Goal: Task Accomplishment & Management: Manage account settings

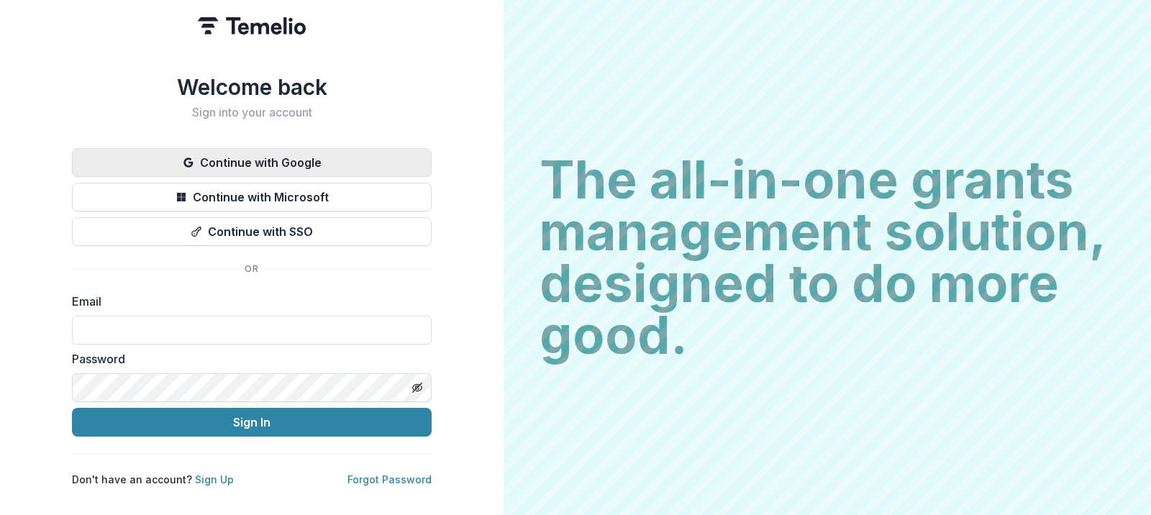
click at [244, 152] on button "Continue with Google" at bounding box center [252, 162] width 360 height 29
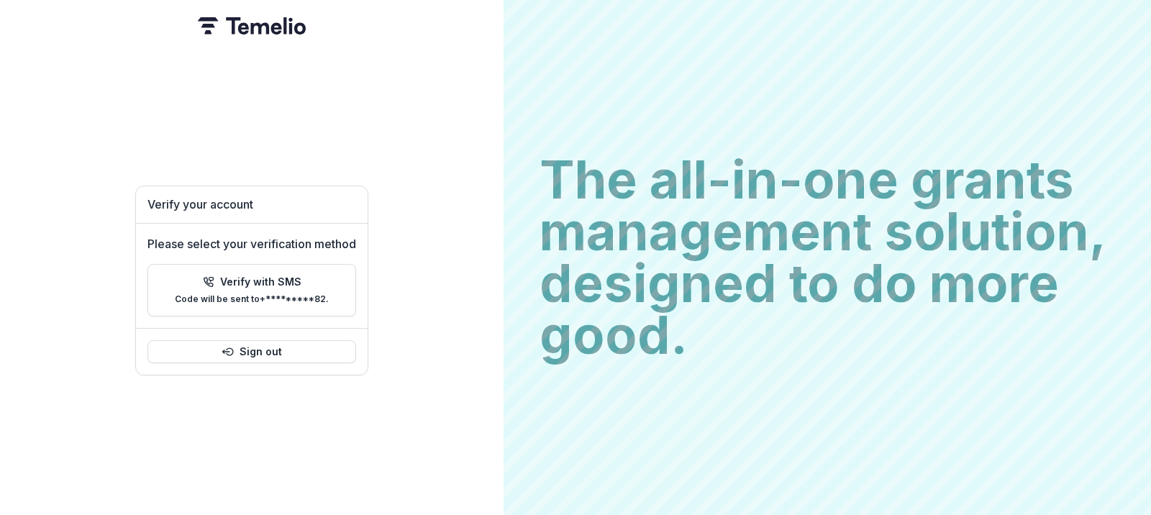
click at [754, 159] on h2 "The all-in-one grants management solution, designed to do more good." at bounding box center [828, 257] width 576 height 207
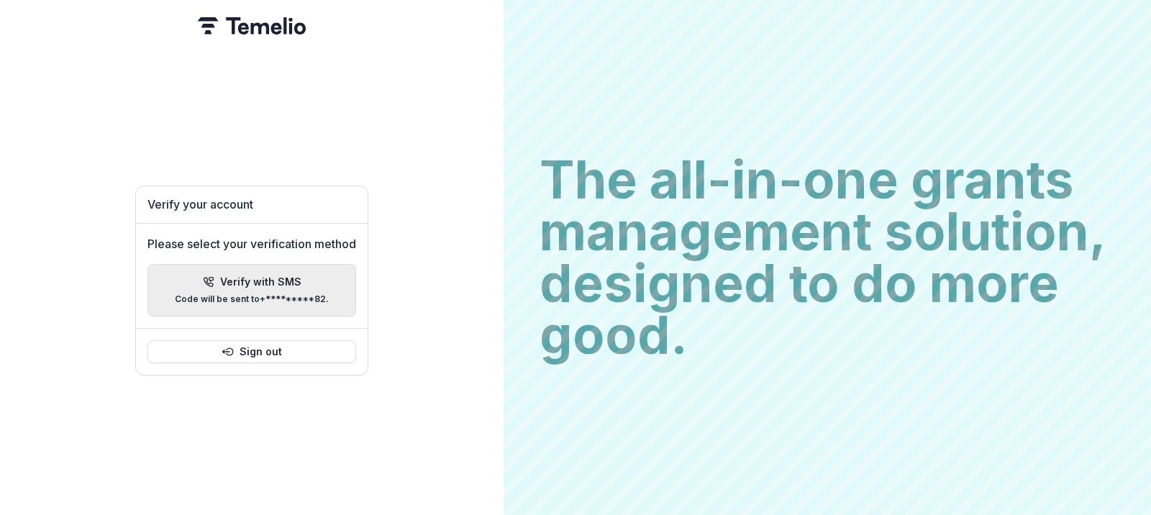
click at [211, 281] on icon "button" at bounding box center [208, 282] width 9 height 9
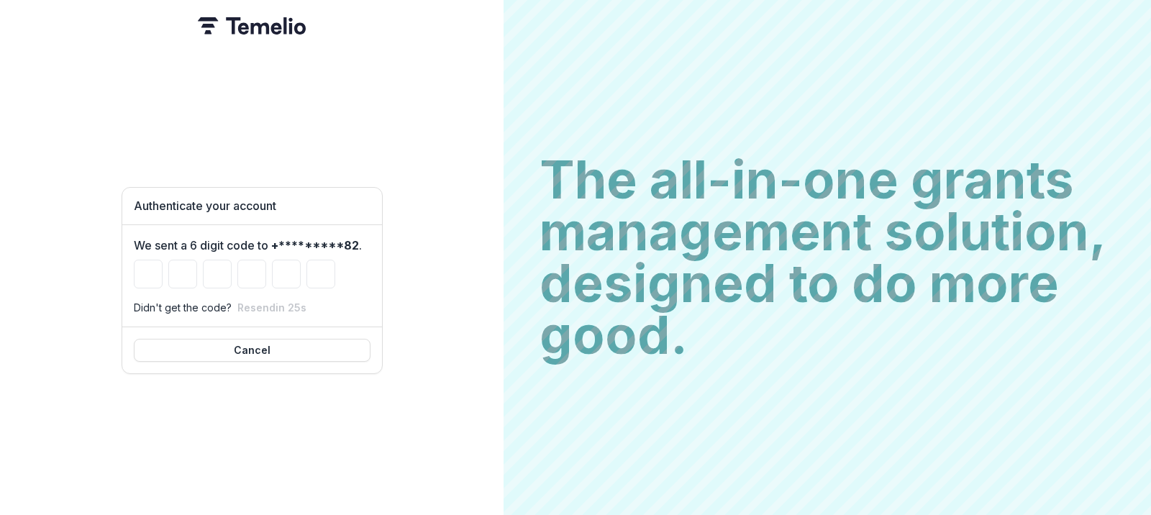
type input "*"
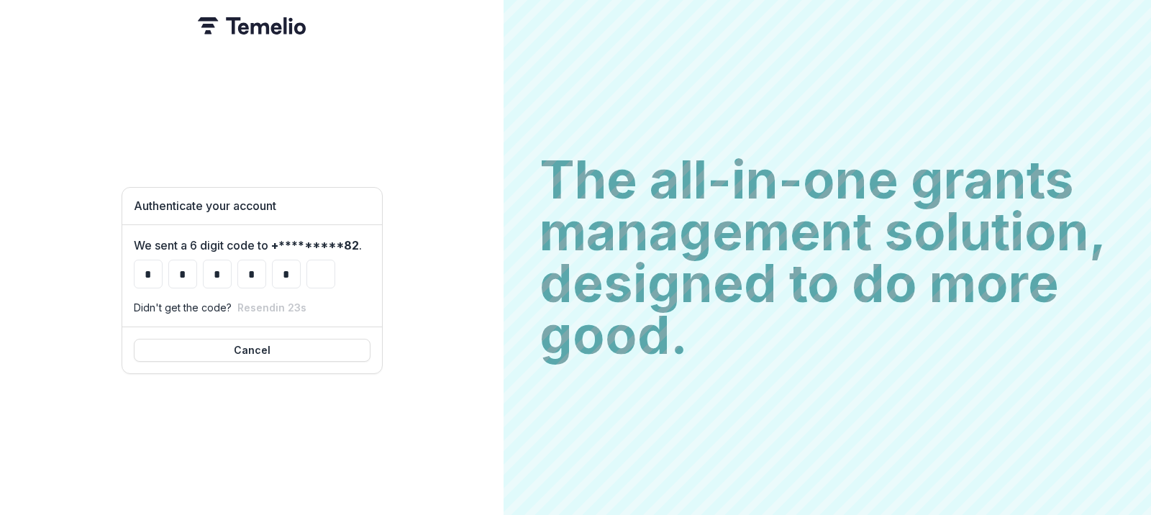
type input "*"
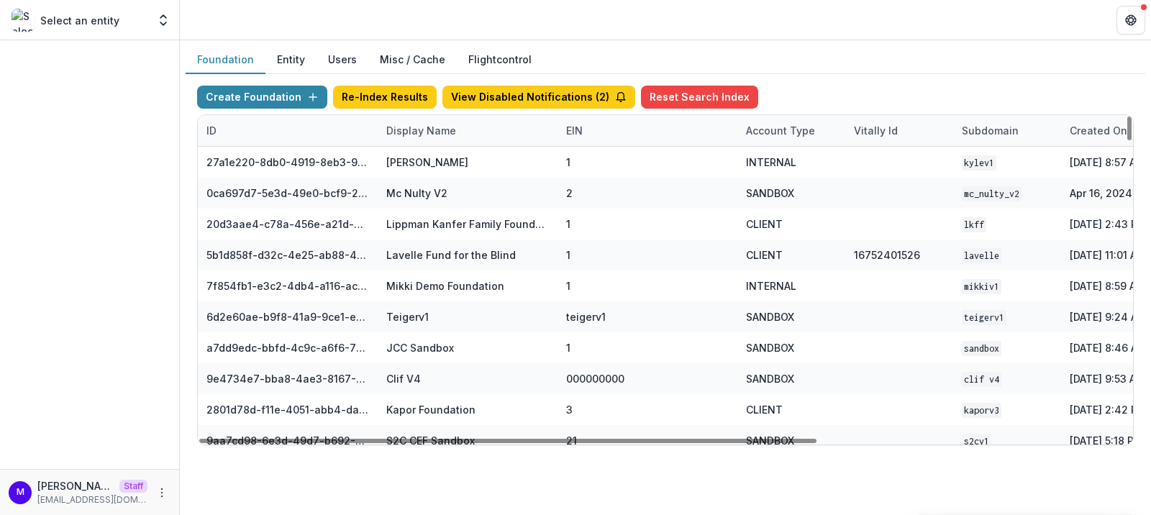
click at [404, 126] on div "Display Name" at bounding box center [421, 130] width 87 height 15
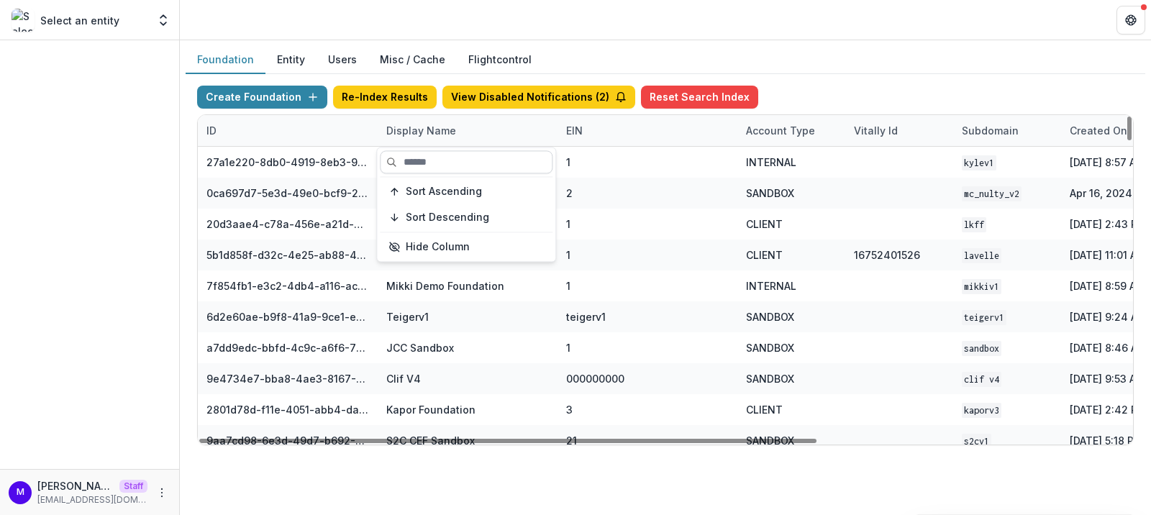
click at [429, 168] on input at bounding box center [466, 161] width 173 height 23
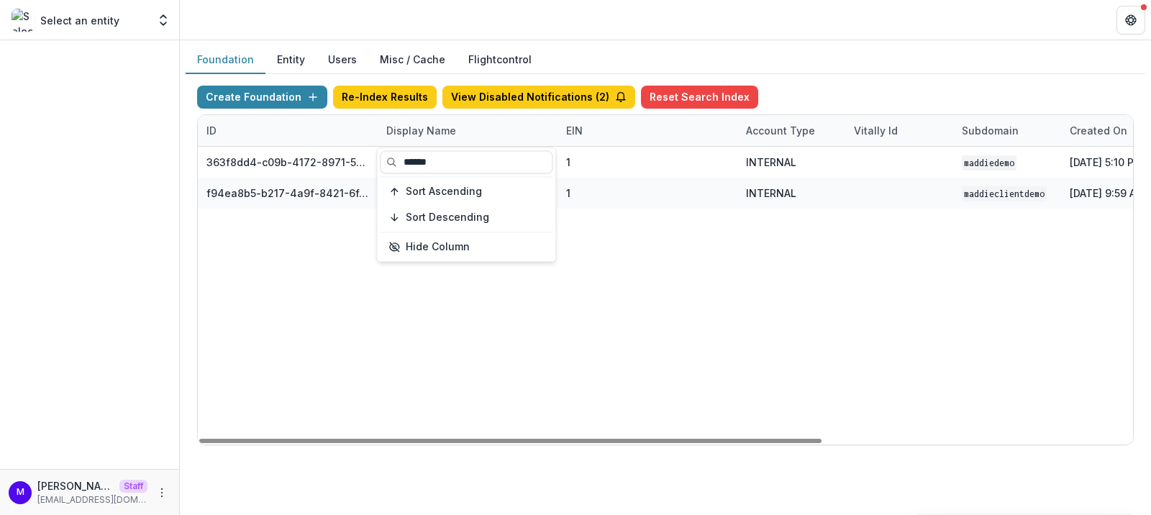
type input "******"
click at [574, 59] on div "Foundation Entity Users Misc / Cache Flightcontrol" at bounding box center [666, 60] width 960 height 28
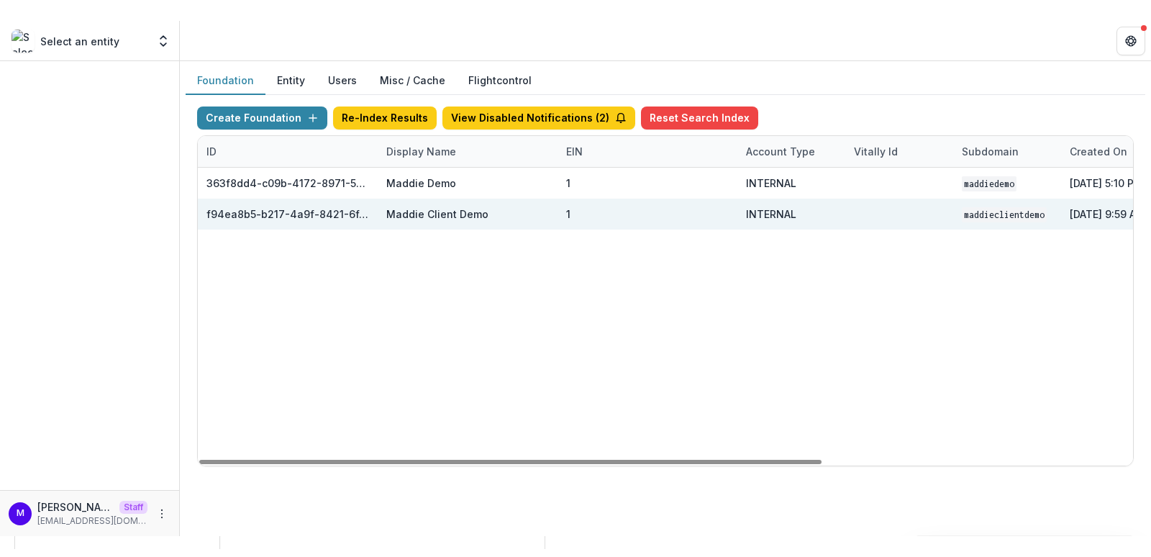
scroll to position [0, 408]
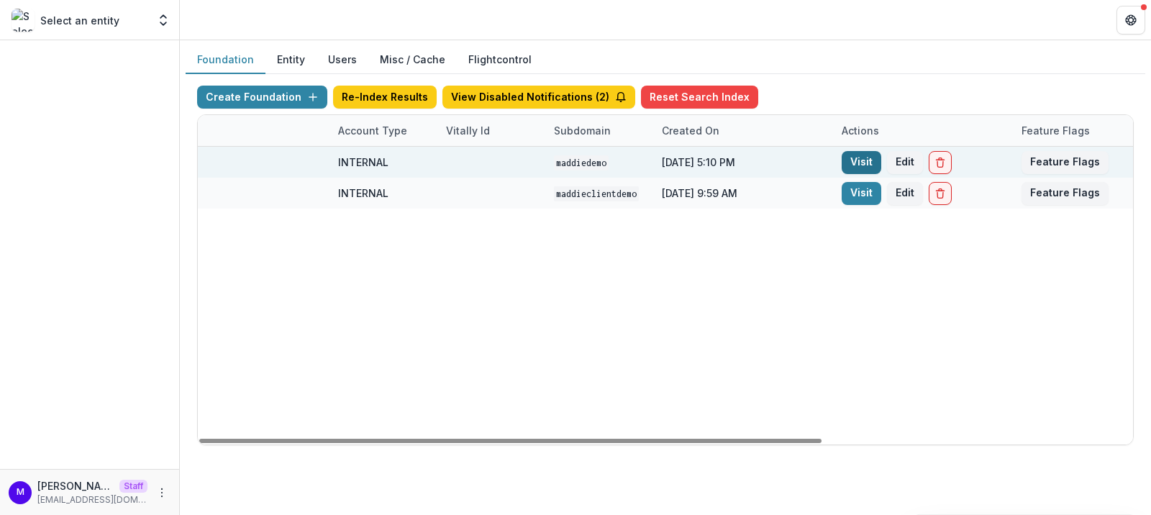
click at [861, 162] on link "Visit" at bounding box center [862, 162] width 40 height 23
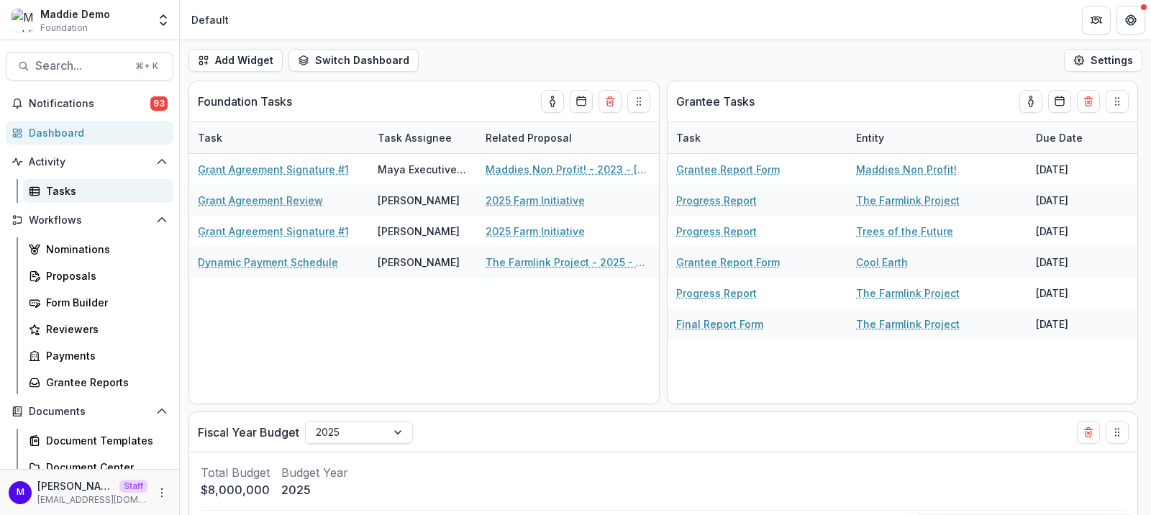
click at [77, 185] on div "Tasks" at bounding box center [104, 190] width 116 height 15
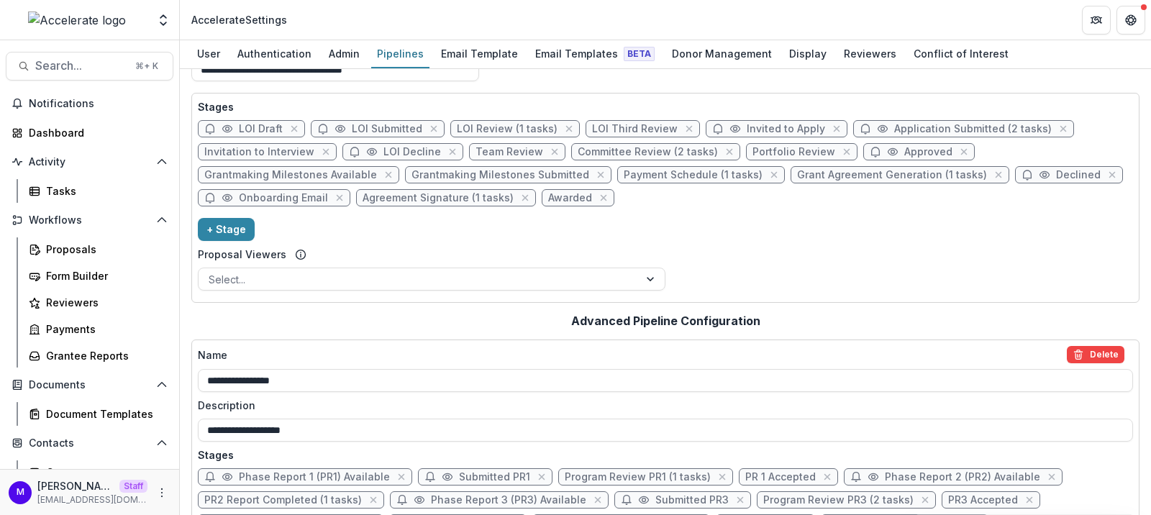
scroll to position [48, 0]
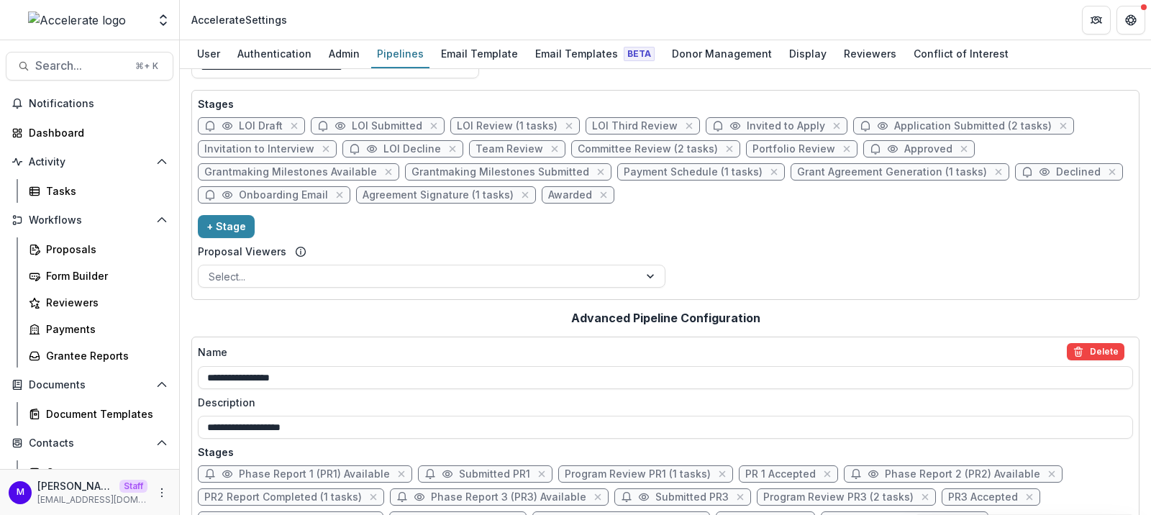
click at [904, 148] on span "Approved" at bounding box center [928, 149] width 48 height 12
select select "********"
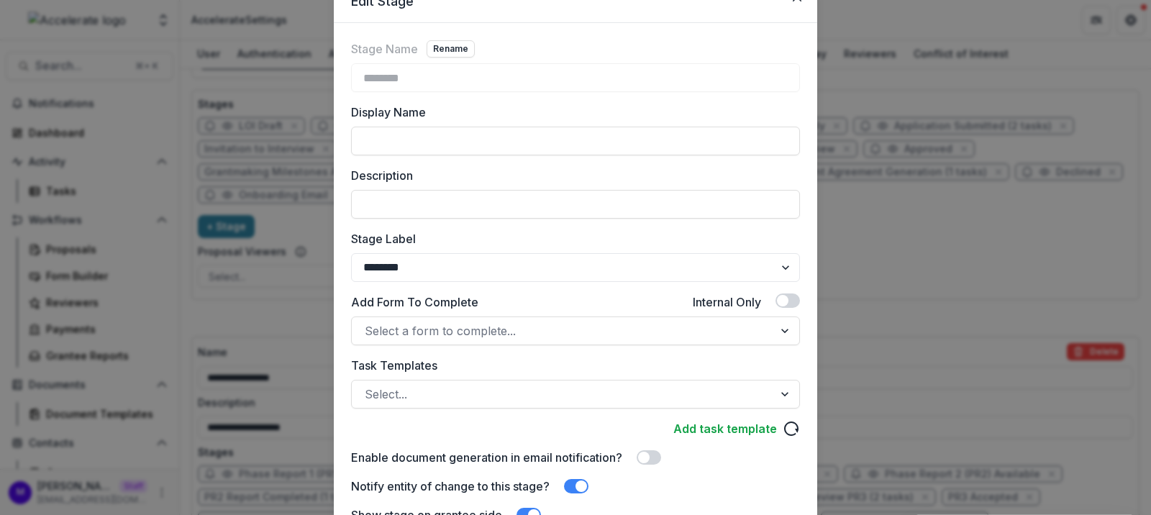
scroll to position [74, 0]
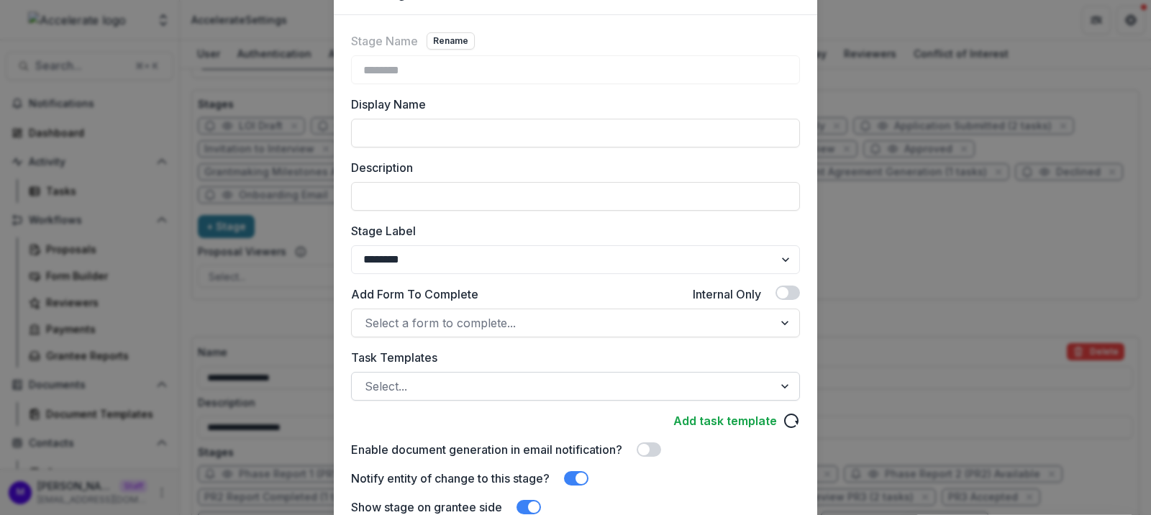
click at [438, 385] on div at bounding box center [563, 386] width 396 height 20
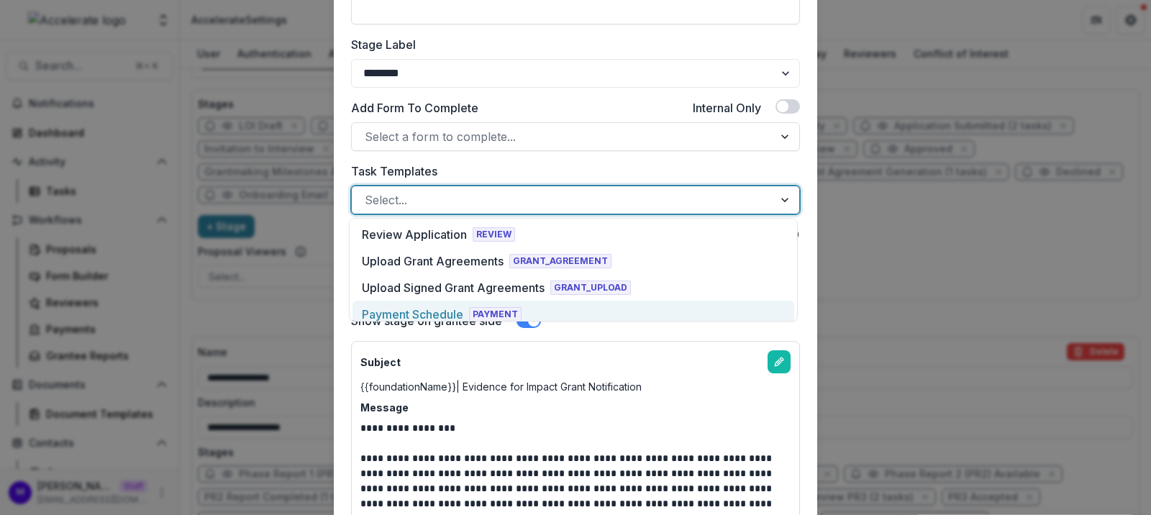
scroll to position [262, 0]
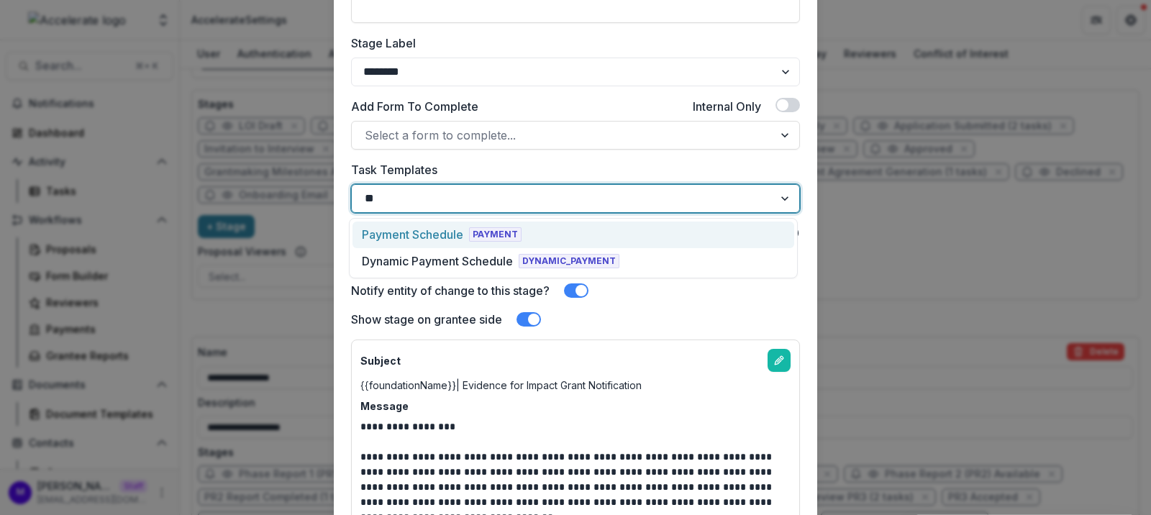
type input "***"
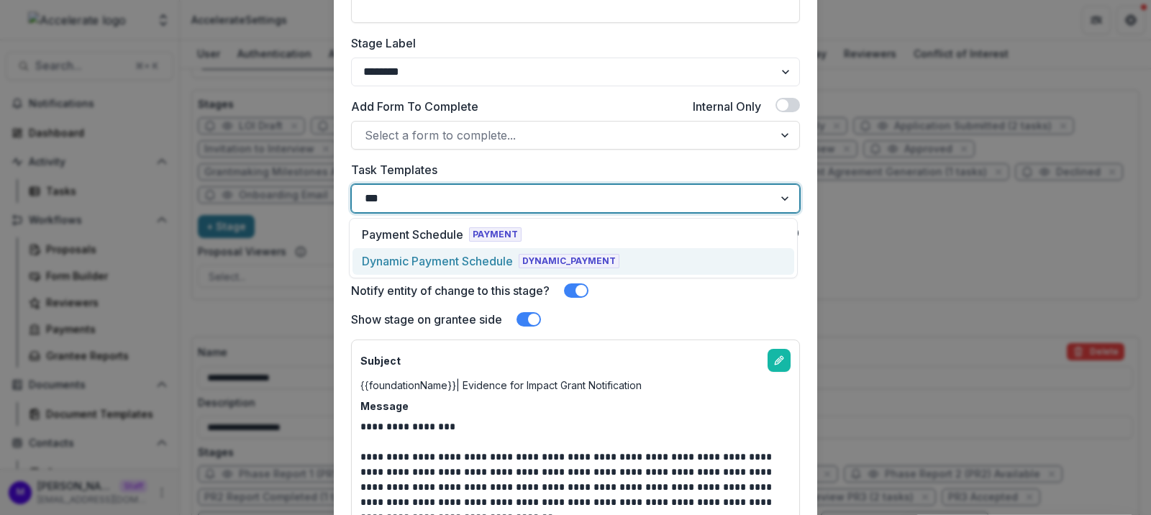
click at [455, 263] on div "Dynamic Payment Schedule" at bounding box center [437, 261] width 151 height 17
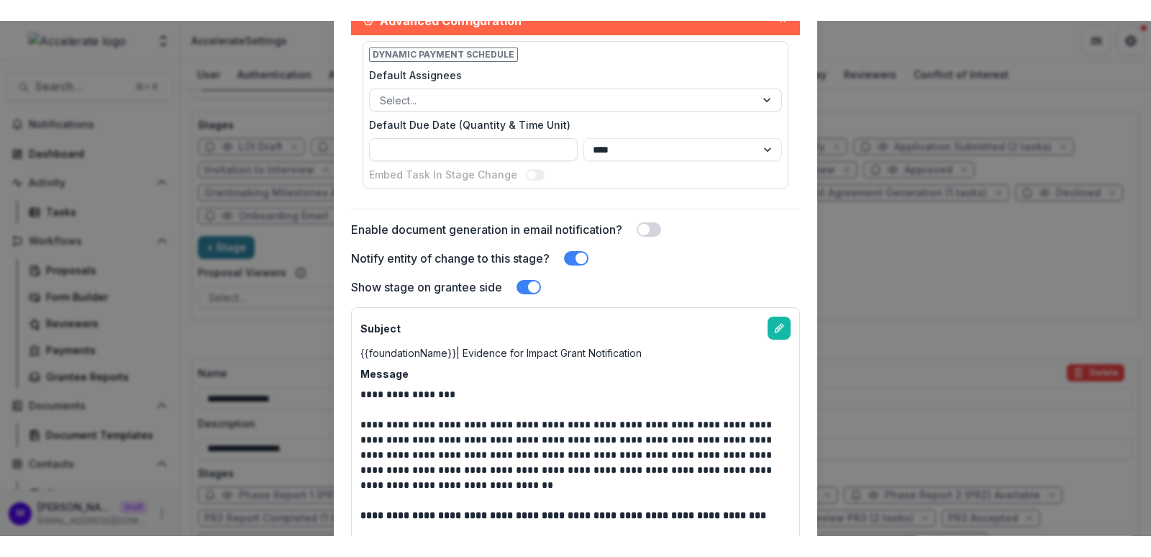
scroll to position [351, 0]
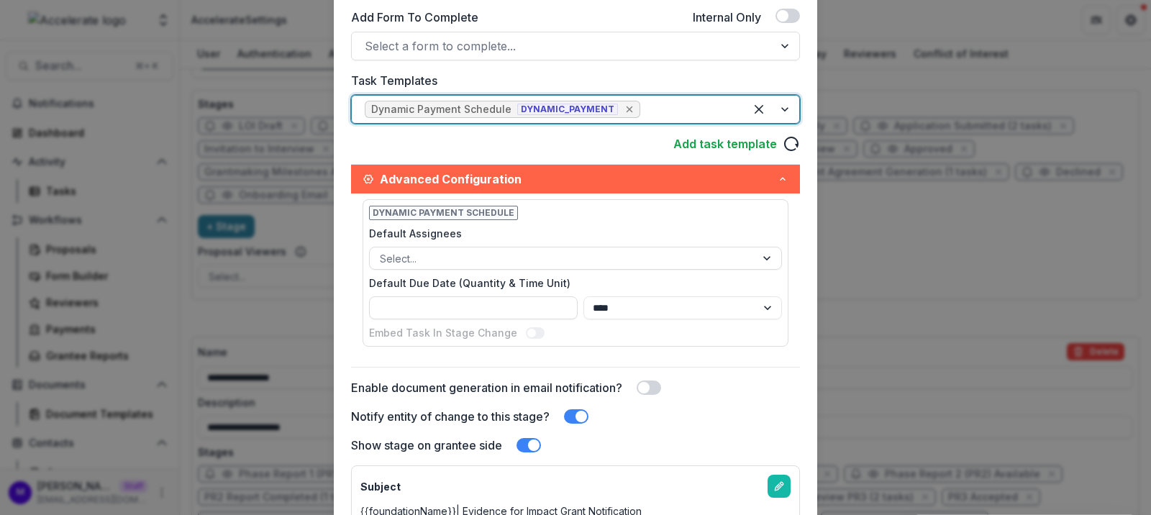
click at [627, 108] on icon "Remove [object Object]" at bounding box center [630, 109] width 6 height 6
